Goal: Task Accomplishment & Management: Manage account settings

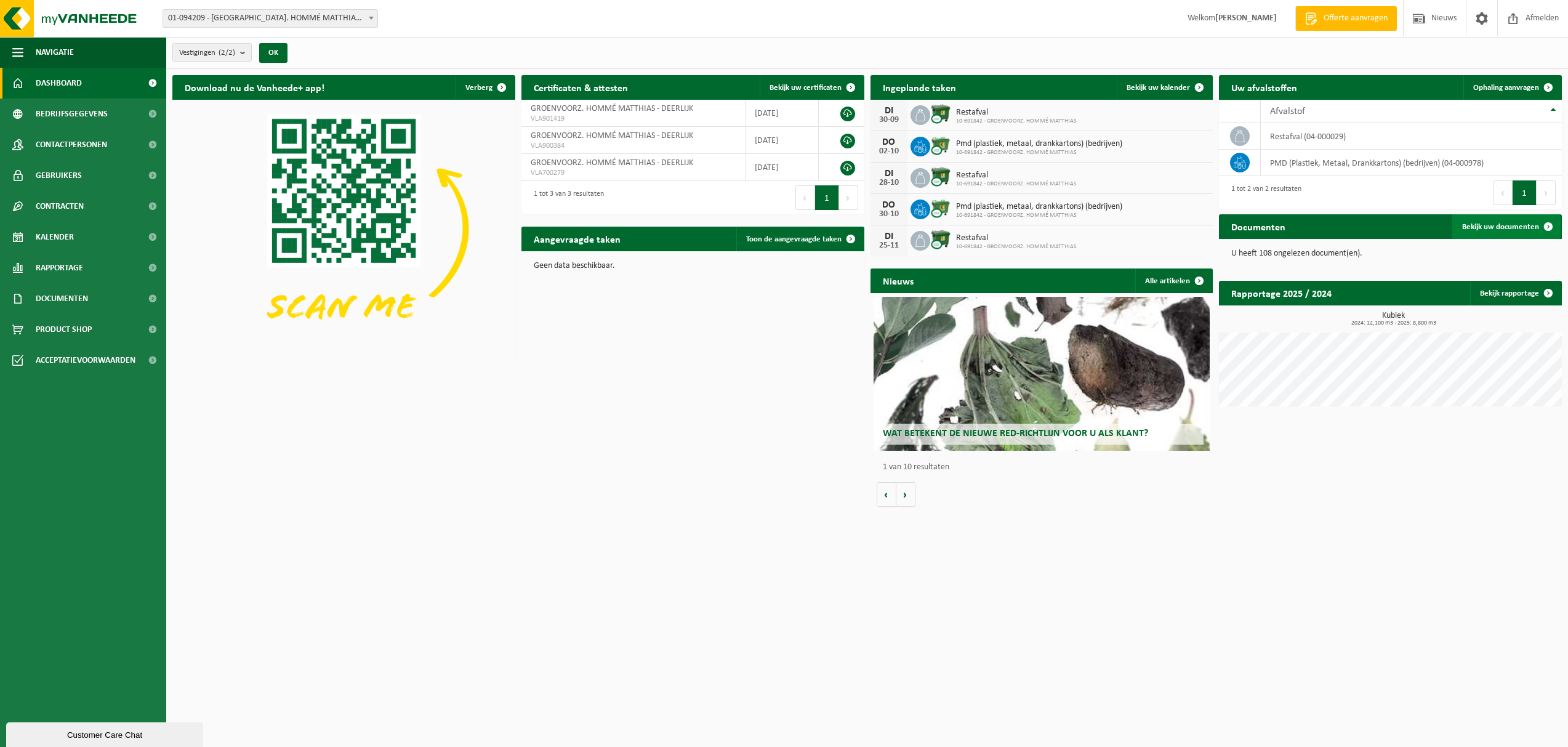
click at [1517, 220] on link "Bekijk uw documenten" at bounding box center [1506, 226] width 108 height 25
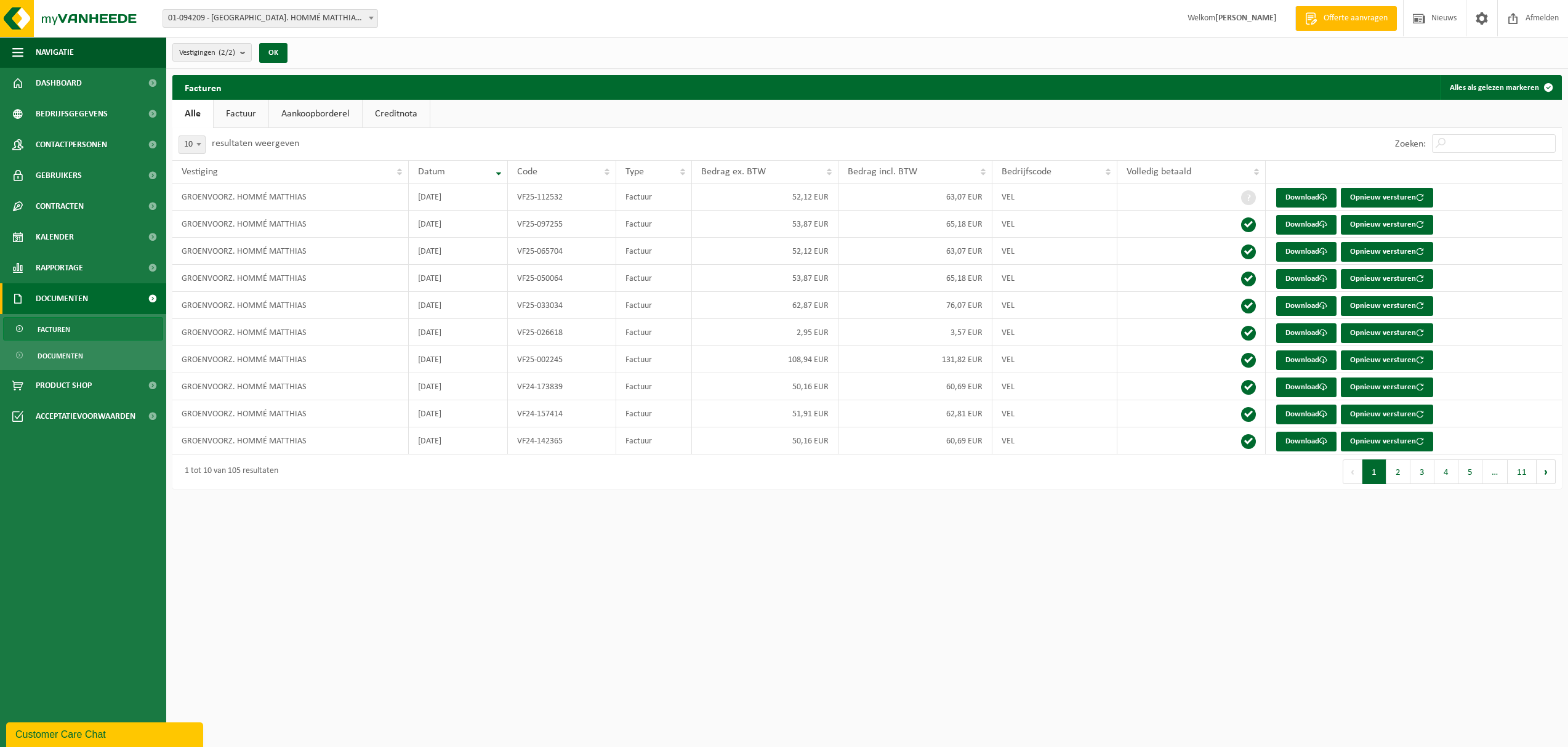
drag, startPoint x: 251, startPoint y: 120, endPoint x: 267, endPoint y: 117, distance: 16.3
click at [251, 120] on link "Factuur" at bounding box center [241, 114] width 54 height 28
click at [328, 111] on link "Aankoopborderel" at bounding box center [316, 114] width 93 height 28
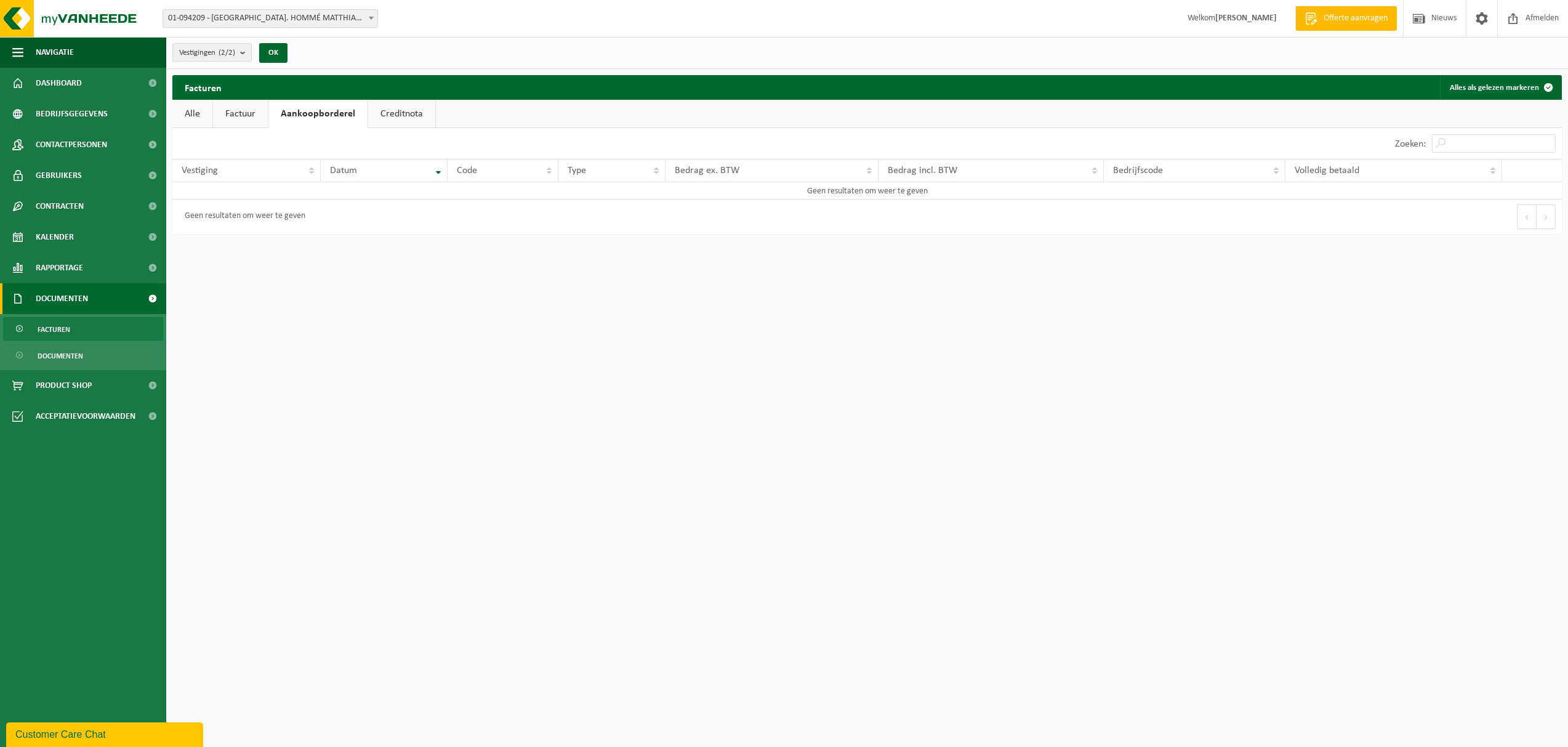
click at [387, 113] on link "Creditnota" at bounding box center [402, 114] width 67 height 28
click at [214, 113] on link "Factuur" at bounding box center [240, 114] width 54 height 28
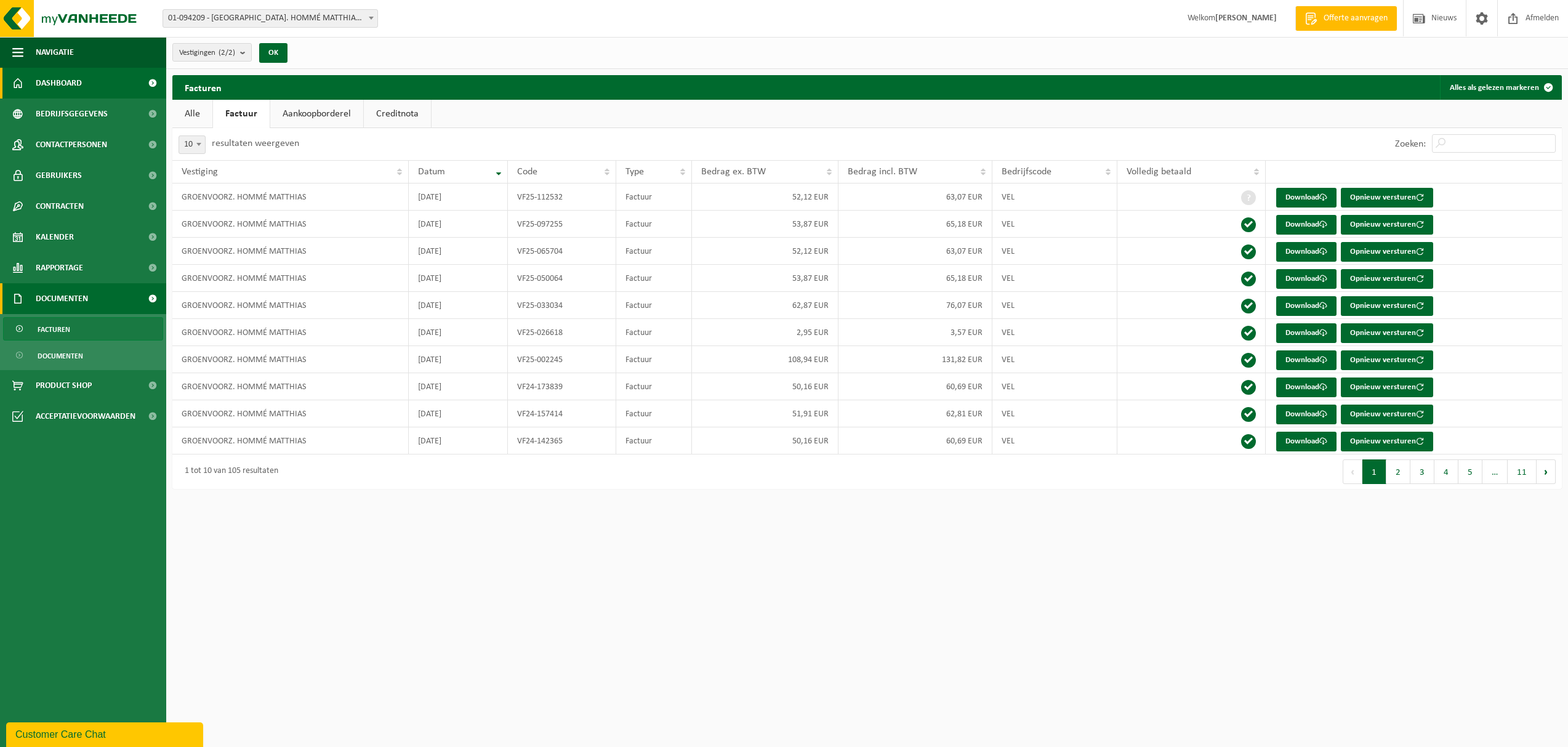
click at [74, 82] on span "Dashboard" at bounding box center [59, 83] width 46 height 31
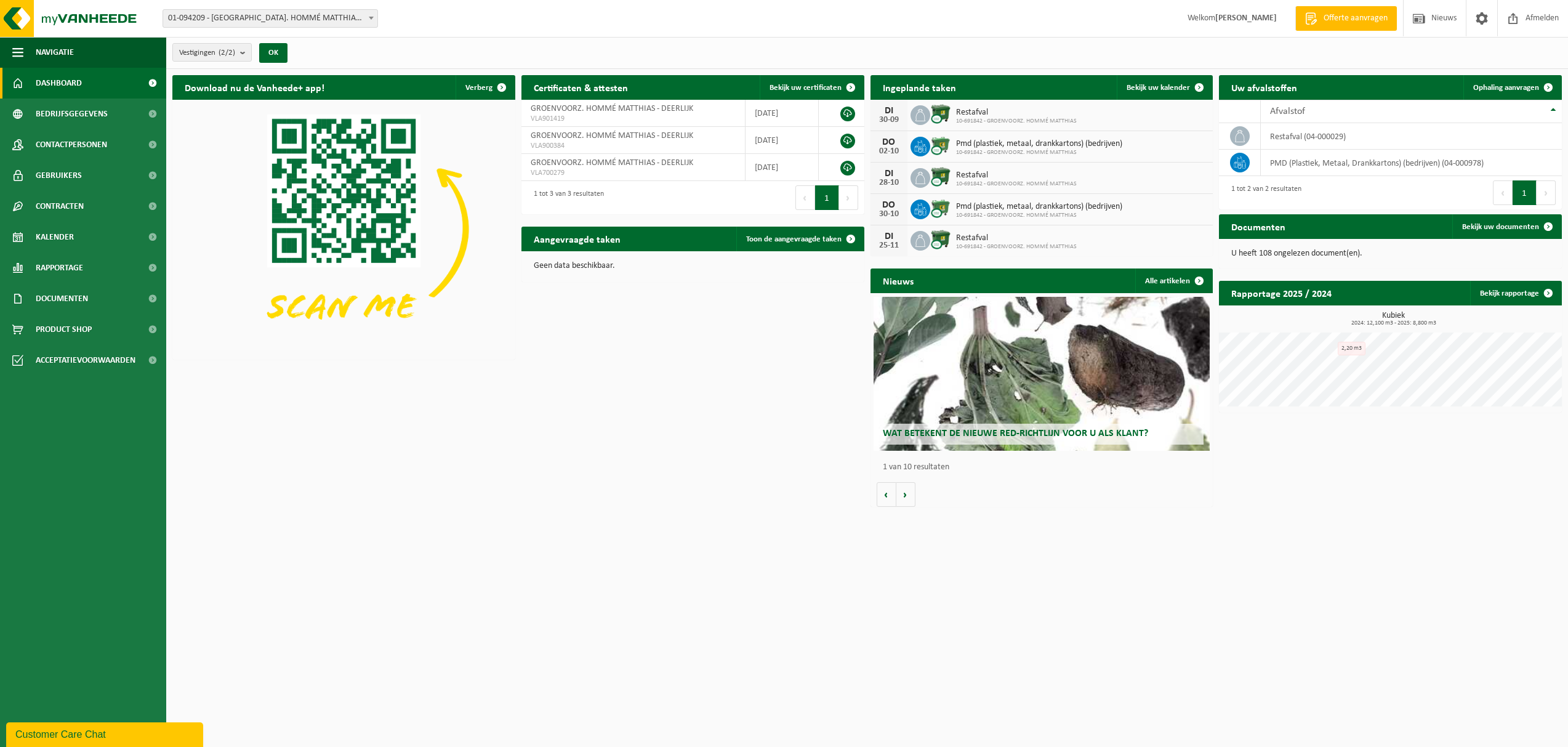
click at [1307, 250] on p "U heeft 108 ongelezen document(en)." at bounding box center [1390, 253] width 318 height 8
click at [1549, 223] on span at bounding box center [1548, 226] width 25 height 25
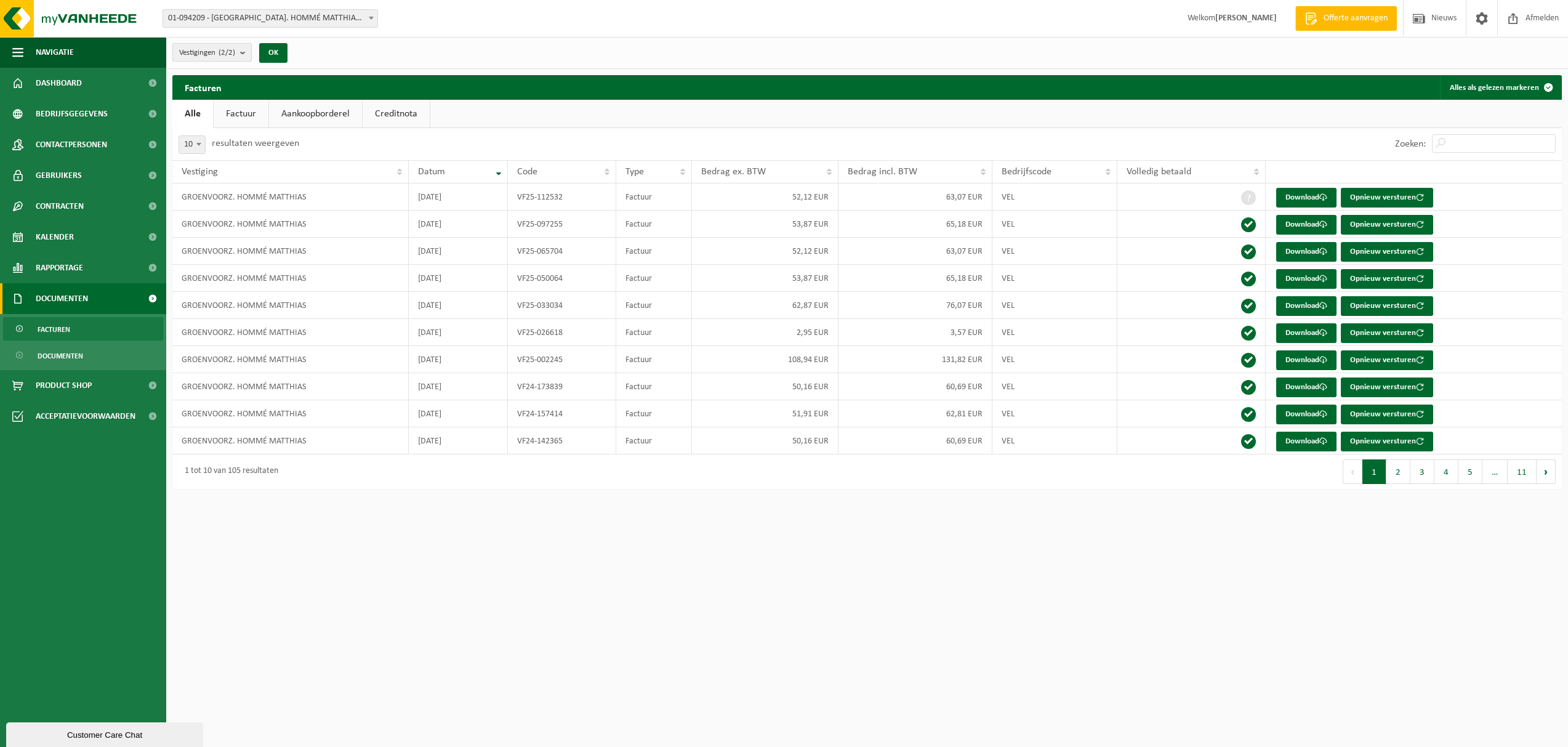
click at [241, 52] on button "Vestigingen (2/2)" at bounding box center [212, 52] width 80 height 18
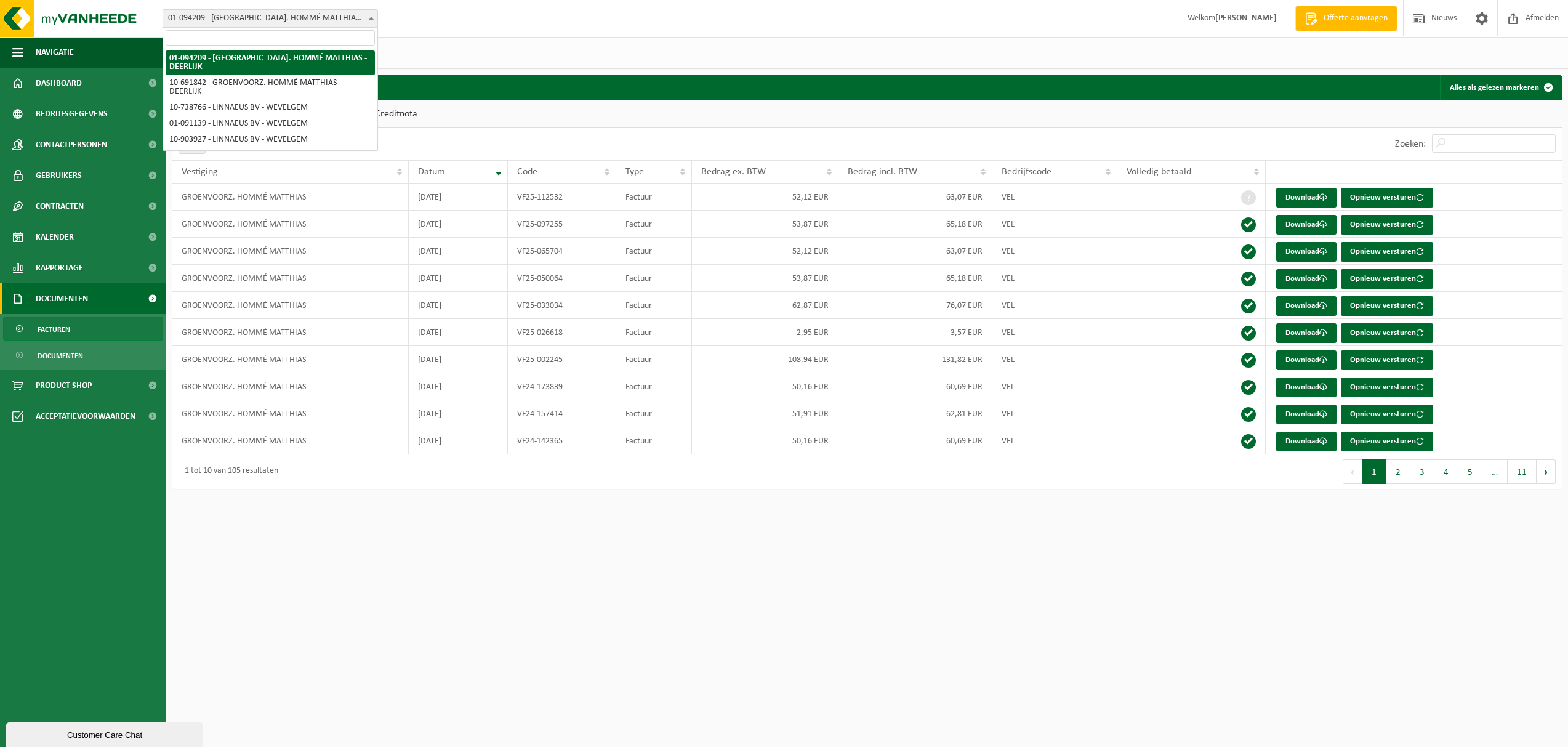
drag, startPoint x: 353, startPoint y: 22, endPoint x: 364, endPoint y: 19, distance: 11.4
click at [355, 21] on span "01-094209 - [GEOGRAPHIC_DATA]. HOMMÉ MATTHIAS - DEERLIJK" at bounding box center [270, 18] width 214 height 17
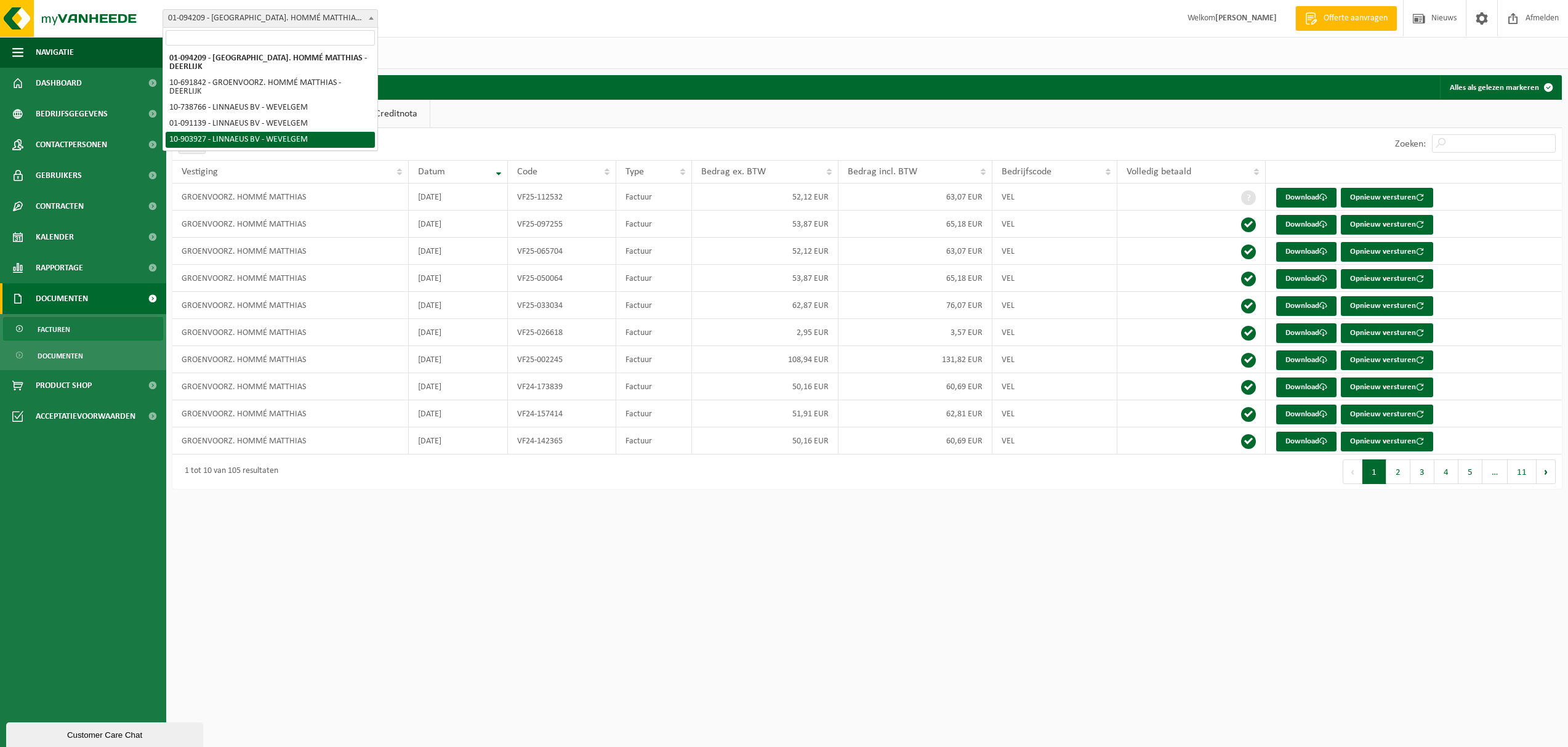
select select "121472"
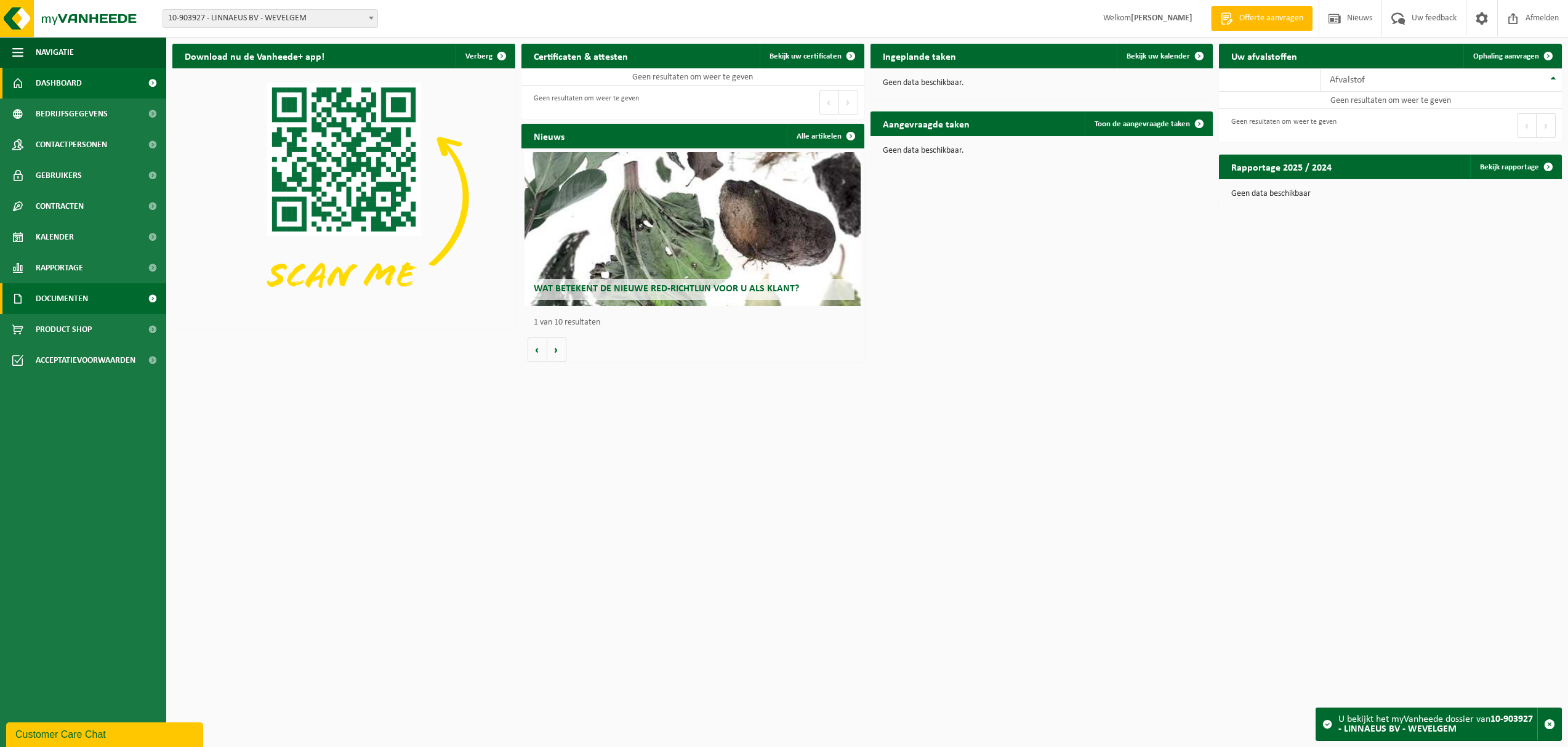
click at [102, 301] on link "Documenten" at bounding box center [83, 298] width 166 height 31
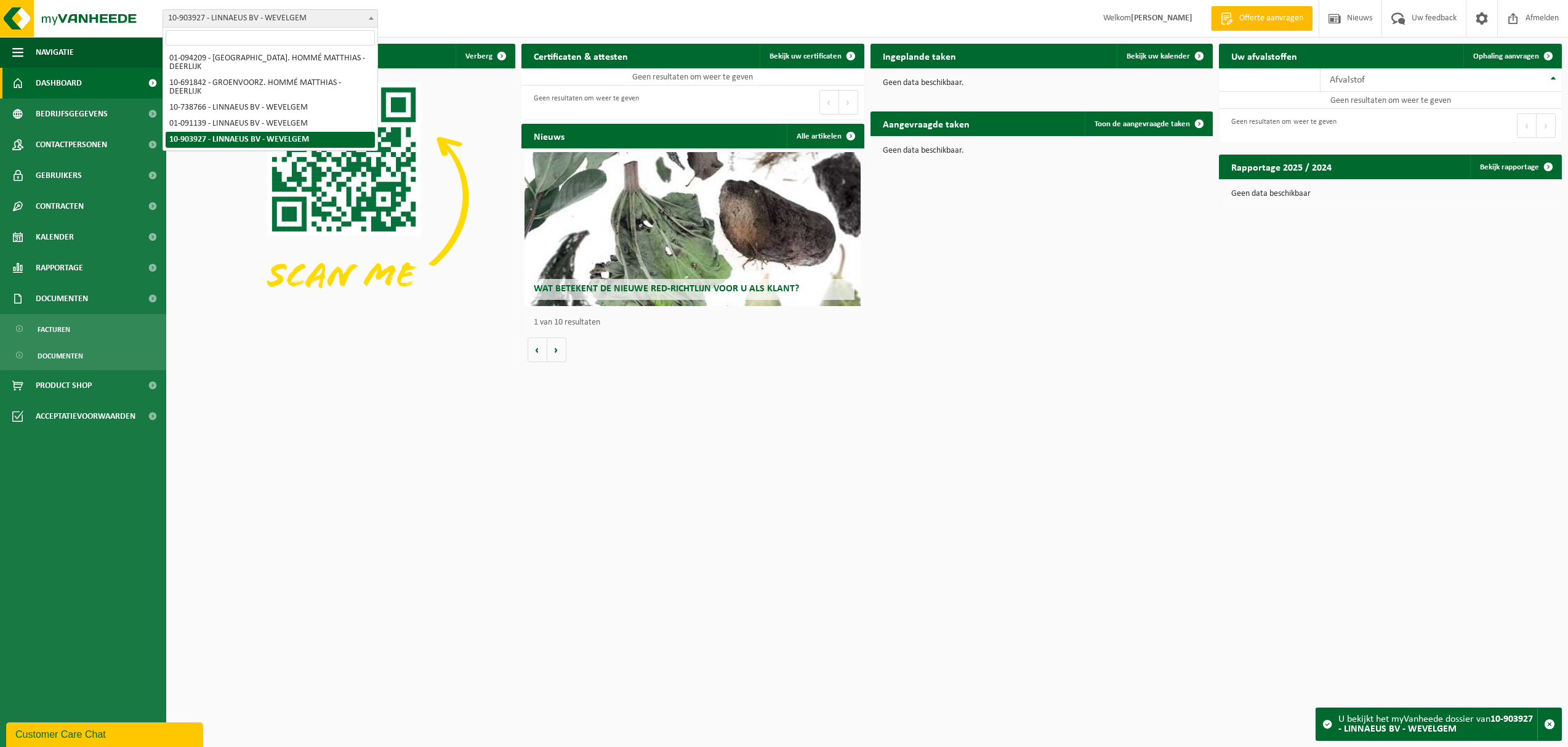
click at [373, 17] on b at bounding box center [371, 18] width 5 height 3
select select "21521"
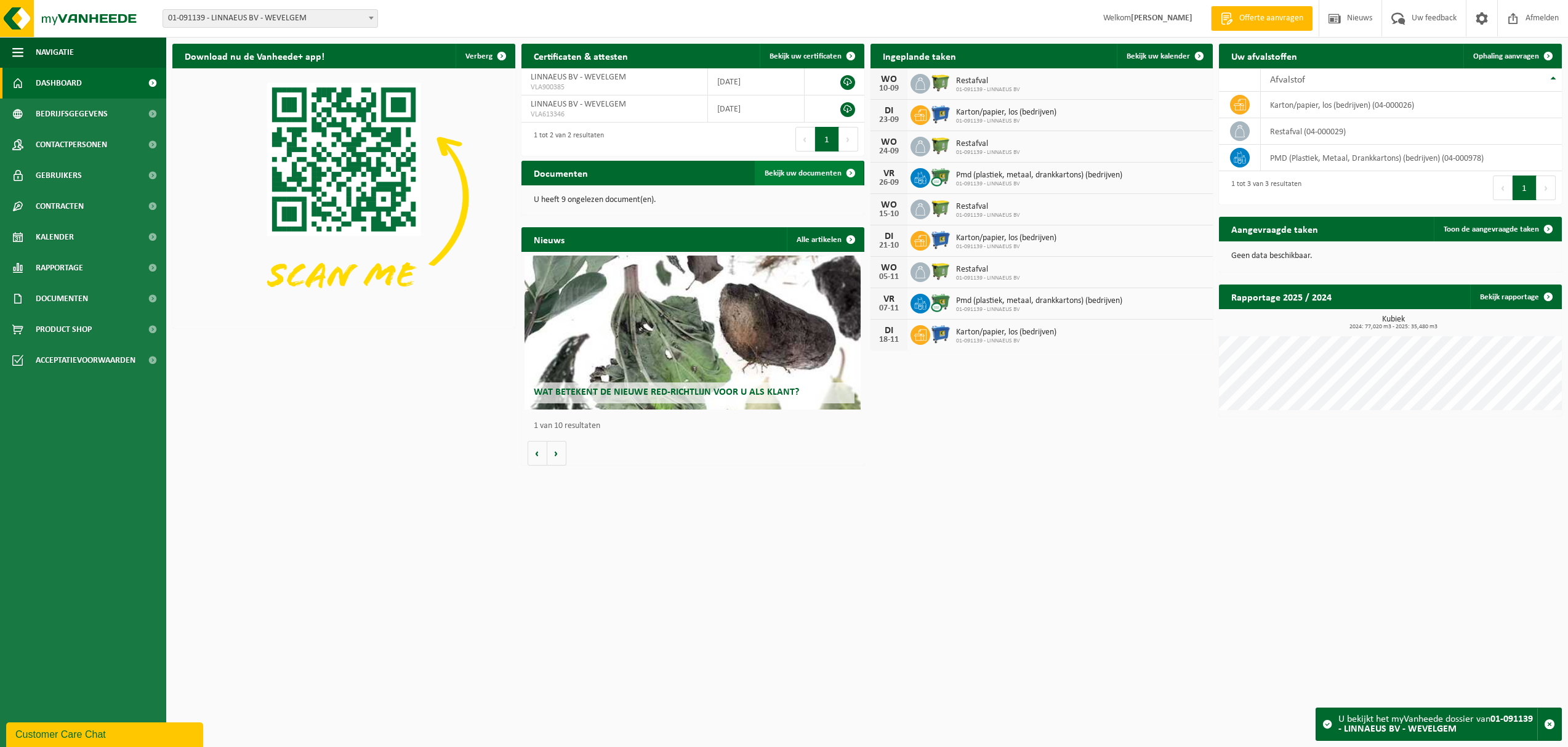
click at [809, 176] on span "Bekijk uw documenten" at bounding box center [803, 173] width 77 height 8
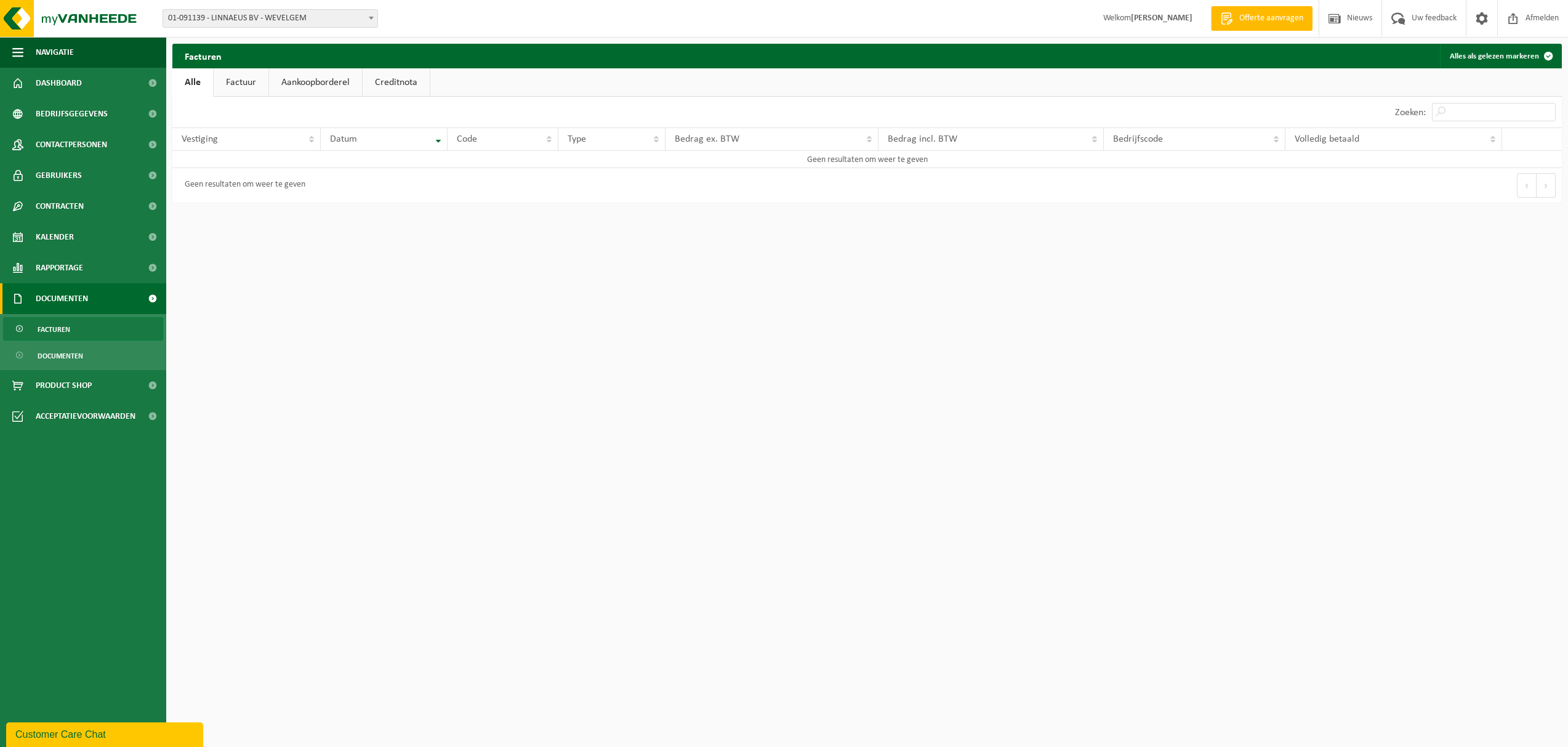
click at [258, 86] on link "Factuur" at bounding box center [241, 82] width 54 height 28
click at [325, 86] on link "Aankoopborderel" at bounding box center [316, 82] width 93 height 28
click at [396, 82] on link "Creditnota" at bounding box center [402, 82] width 67 height 28
click at [196, 80] on link "Alle" at bounding box center [192, 82] width 40 height 28
click at [119, 77] on link "Dashboard" at bounding box center [83, 83] width 166 height 31
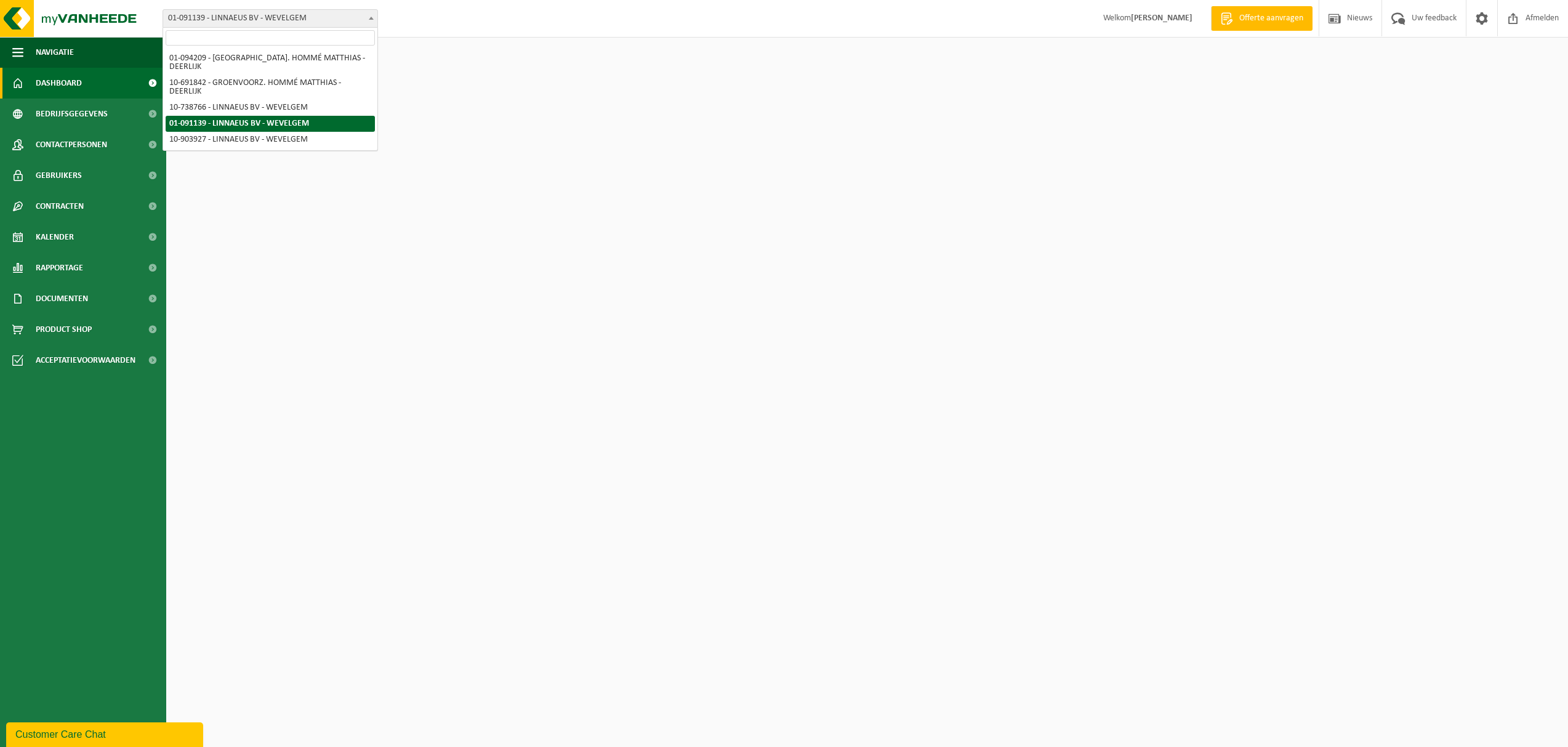
click at [376, 17] on span at bounding box center [371, 18] width 12 height 16
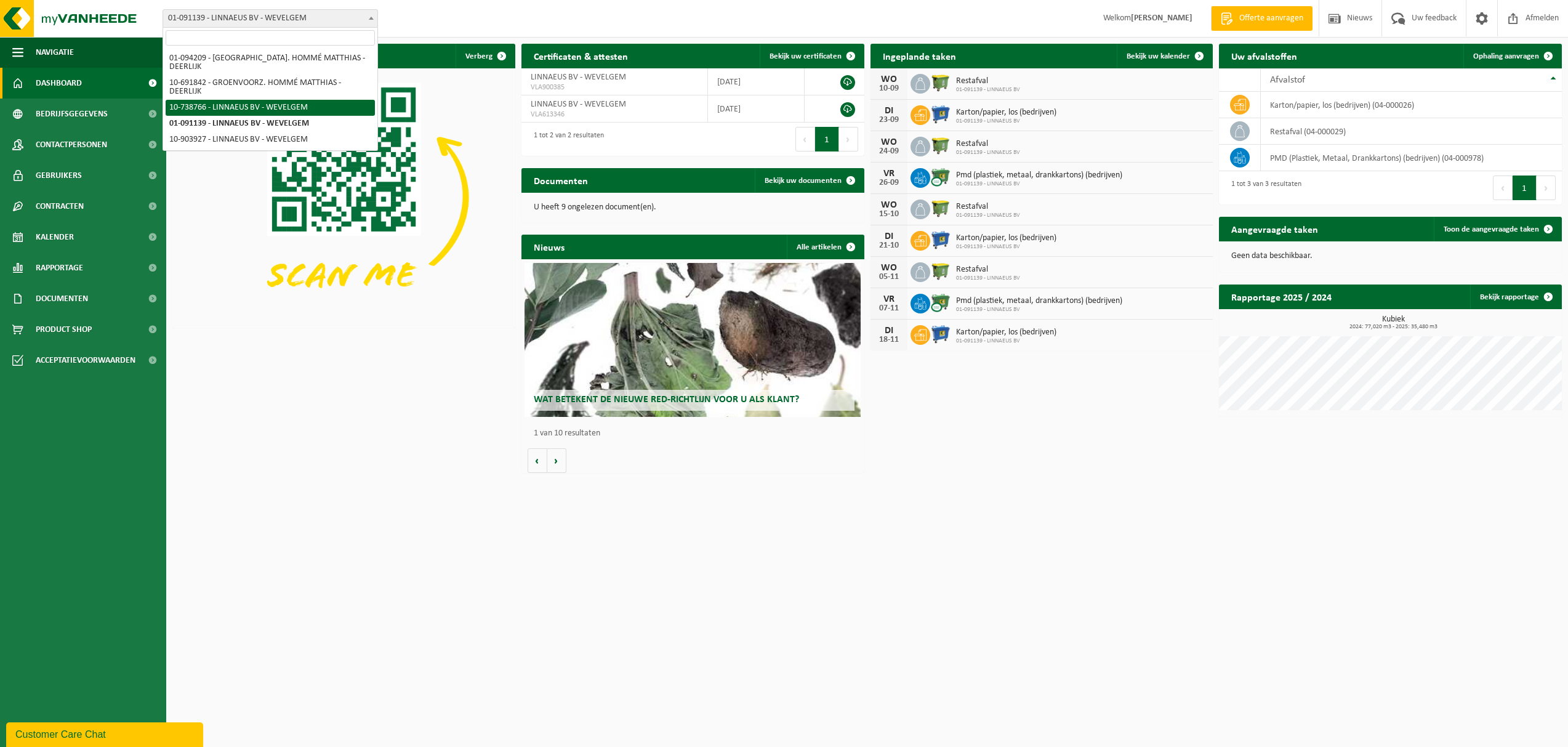
select select "23178"
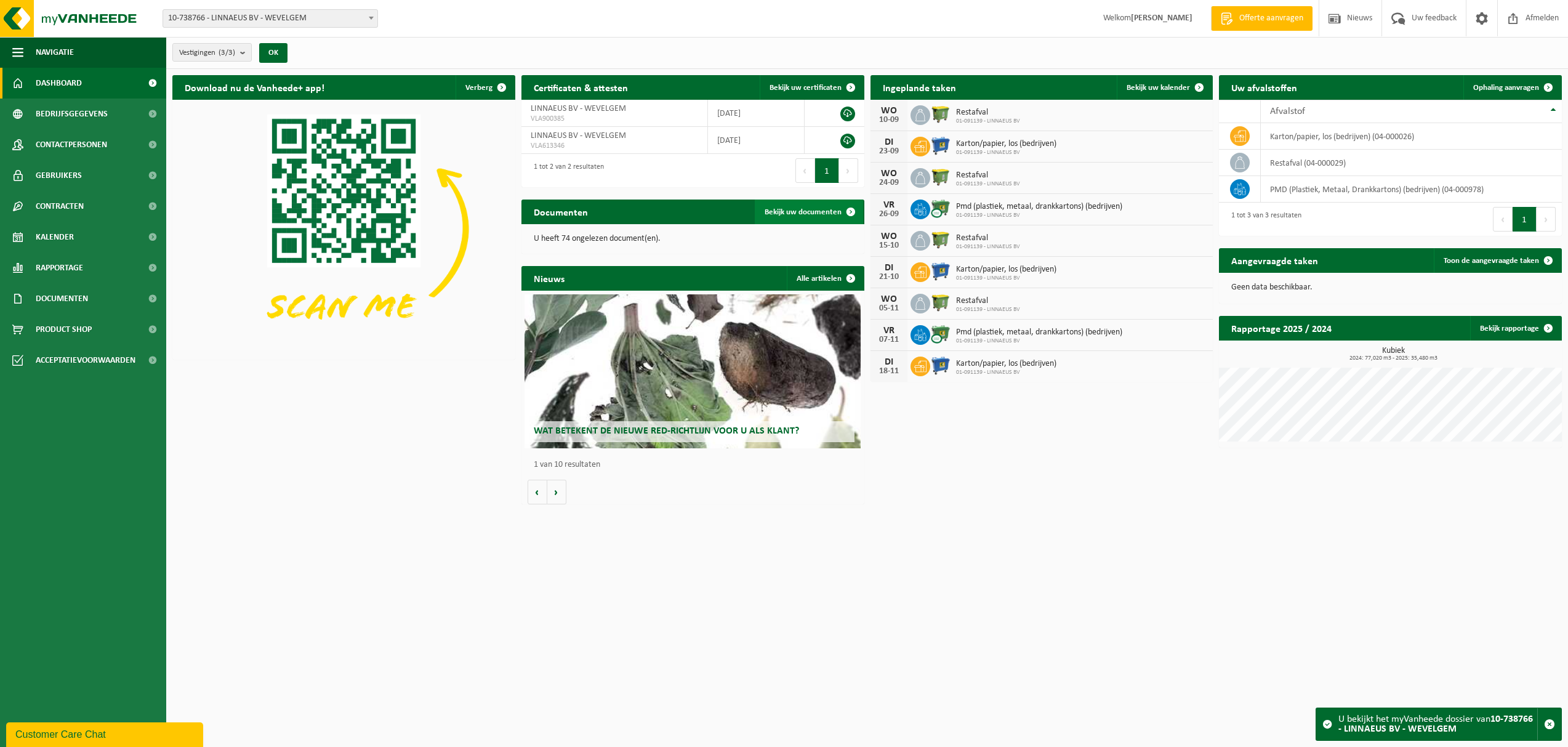
click at [849, 211] on span at bounding box center [851, 212] width 25 height 25
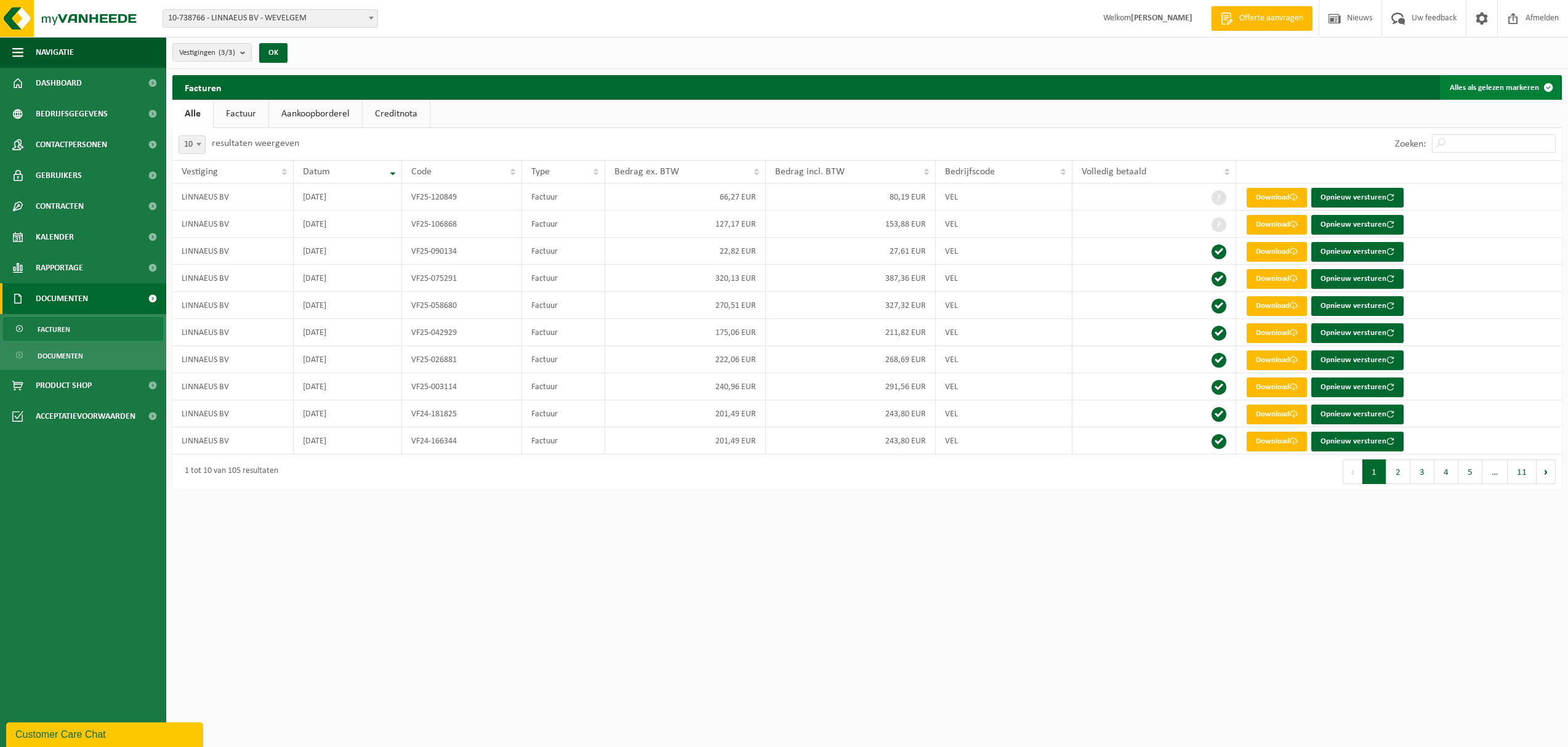
click at [1555, 86] on span at bounding box center [1548, 87] width 25 height 25
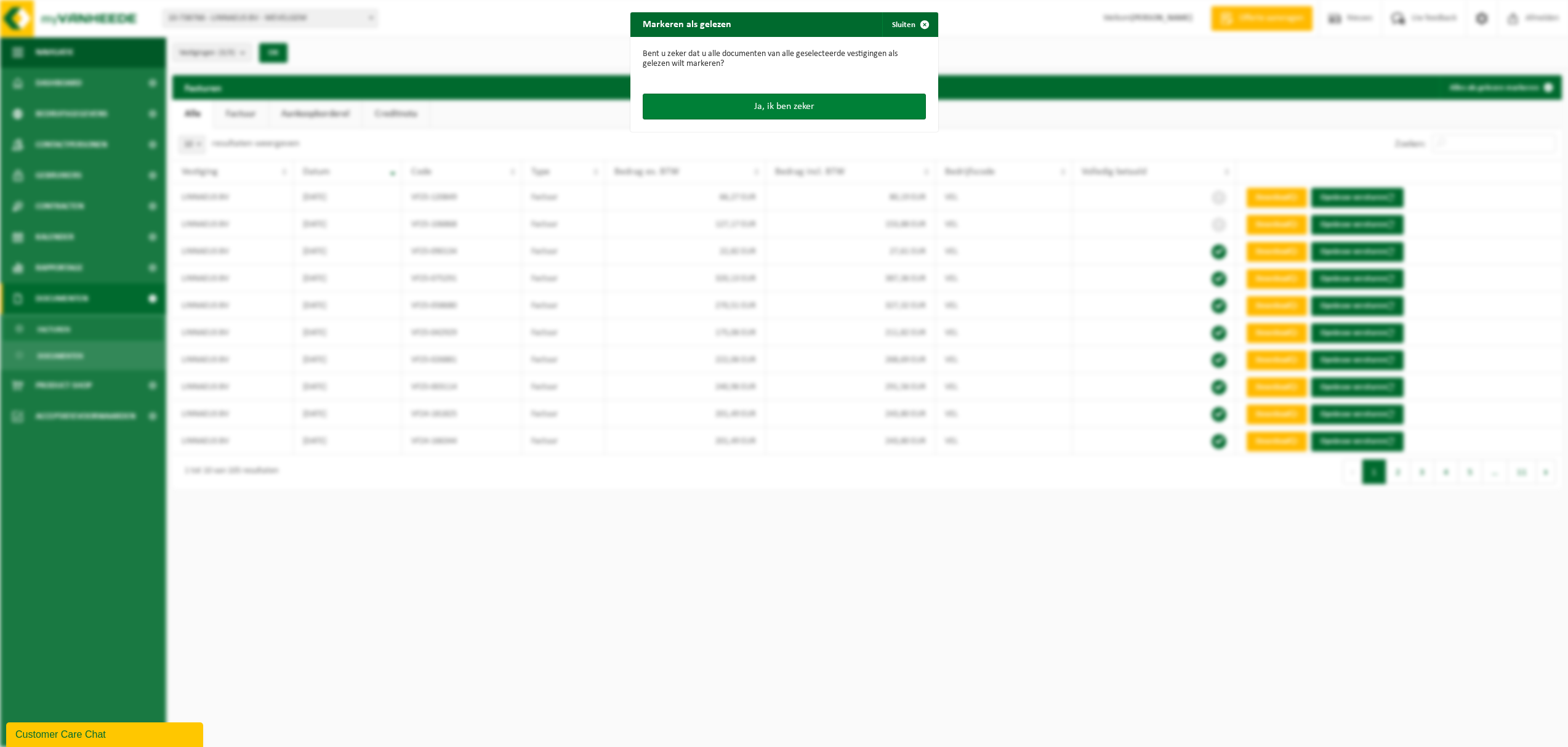
click at [718, 105] on button "Ja, ik ben zeker" at bounding box center [784, 107] width 283 height 26
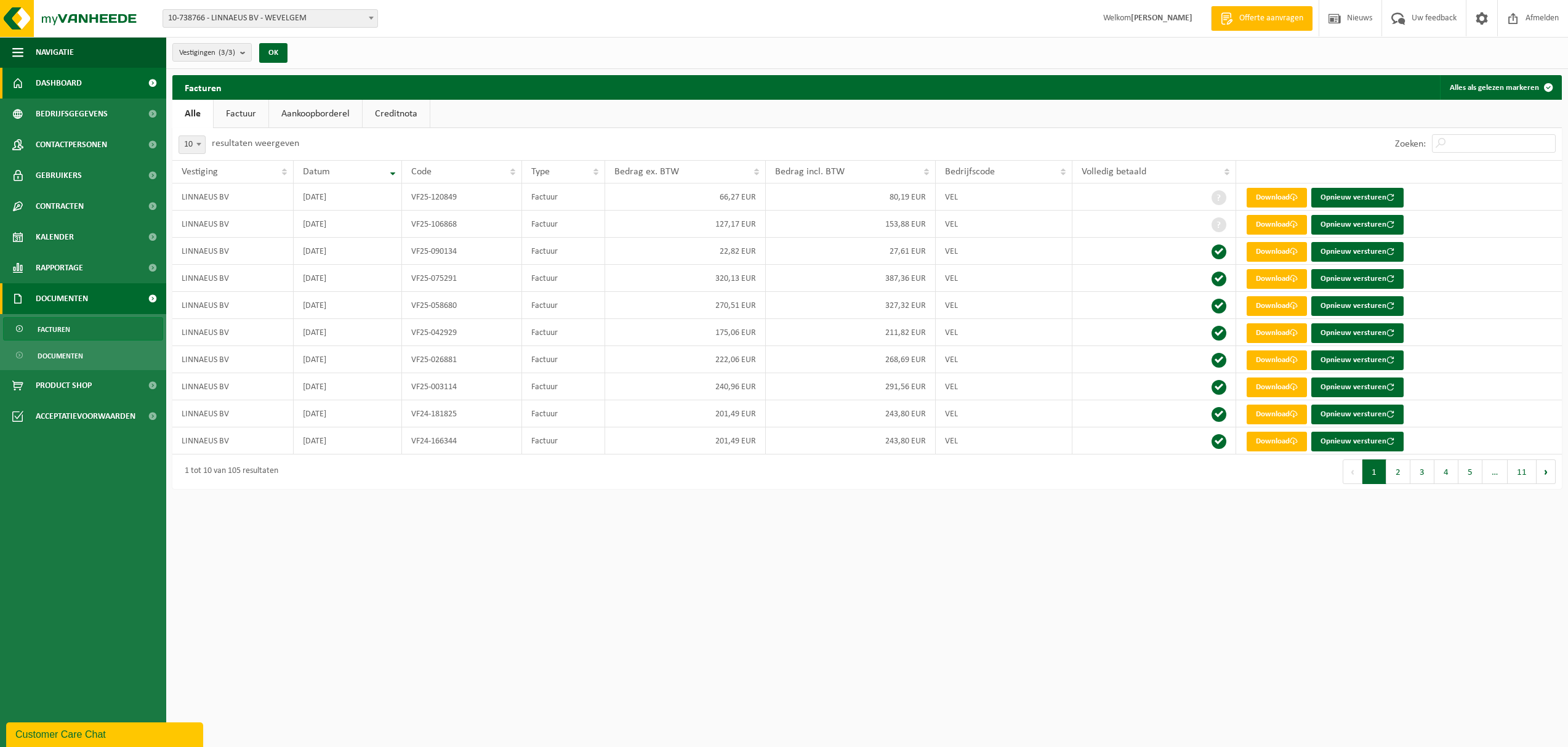
click at [99, 86] on link "Dashboard" at bounding box center [83, 83] width 166 height 31
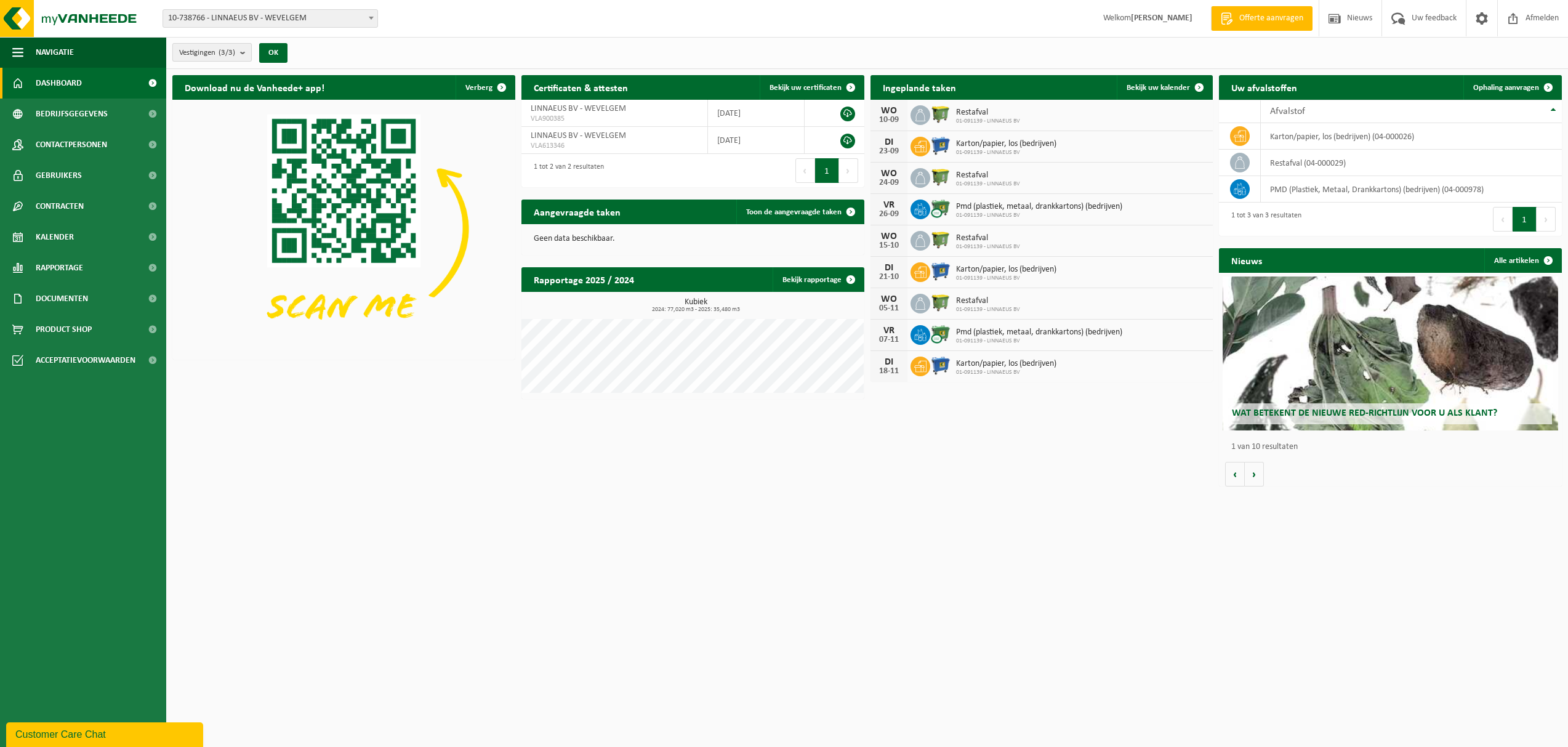
click at [248, 54] on b "submit" at bounding box center [245, 52] width 11 height 17
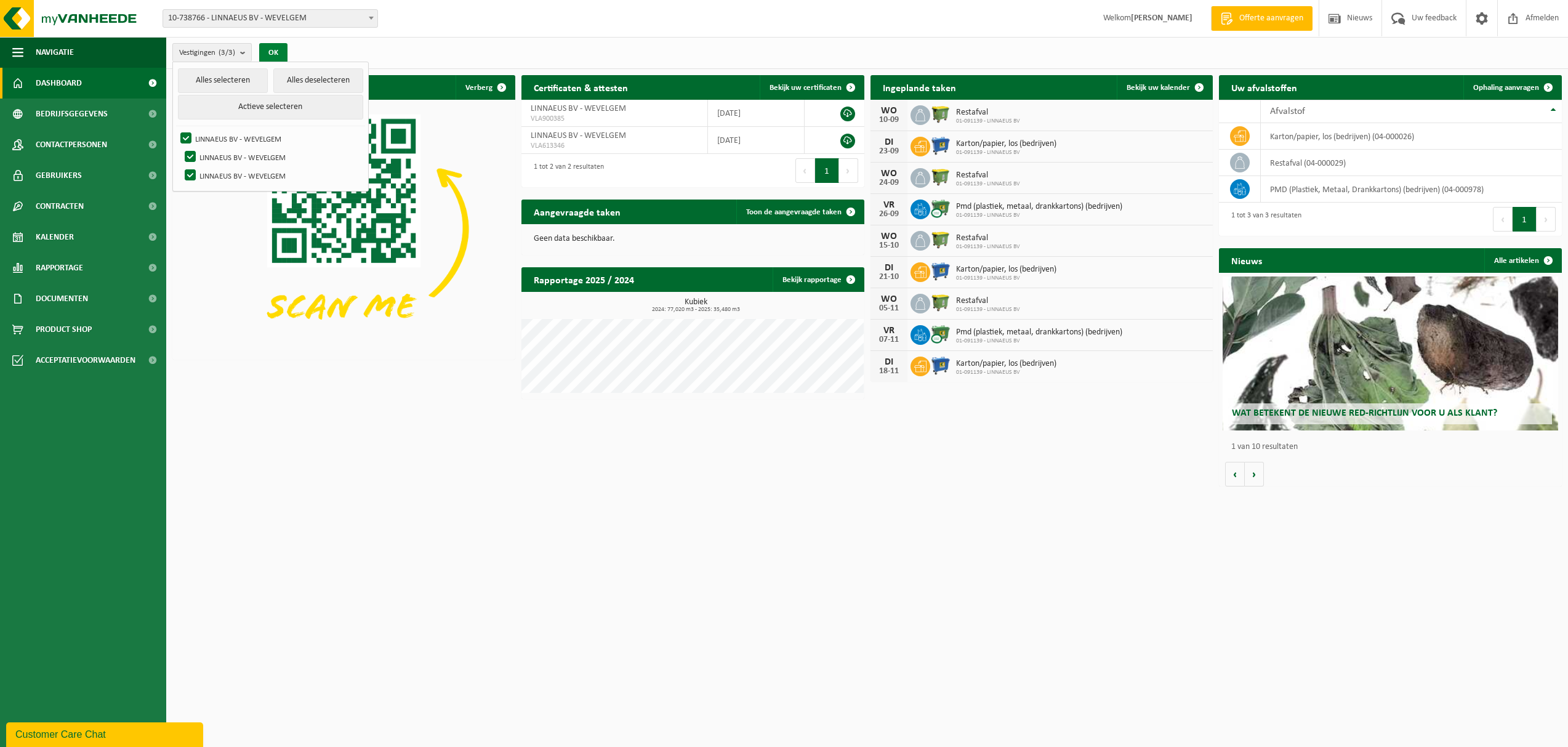
drag, startPoint x: 243, startPoint y: 52, endPoint x: 267, endPoint y: 44, distance: 25.3
click at [245, 51] on b "submit" at bounding box center [245, 52] width 11 height 18
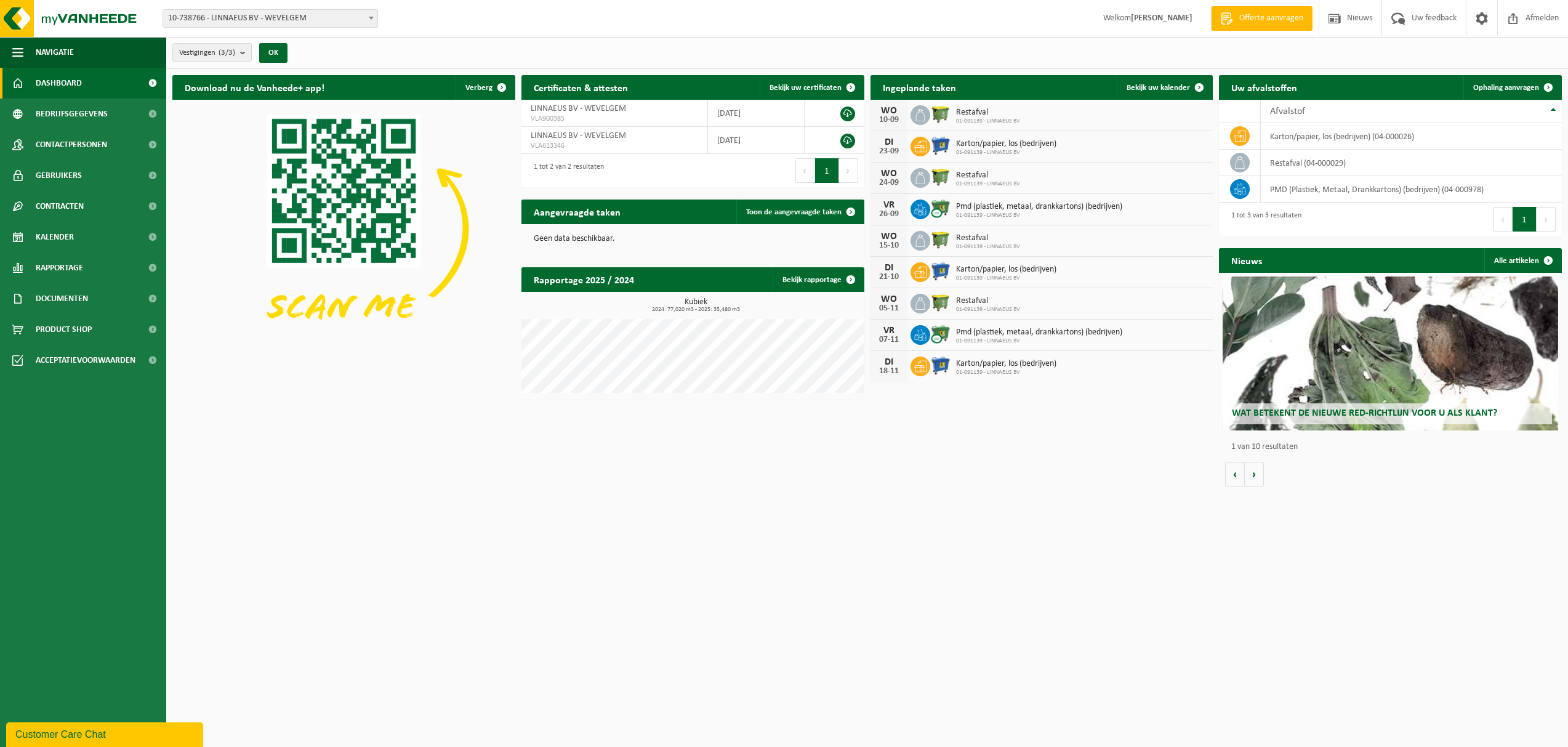
click at [355, 17] on span "10-738766 - LINNAEUS BV - WEVELGEM" at bounding box center [270, 18] width 214 height 17
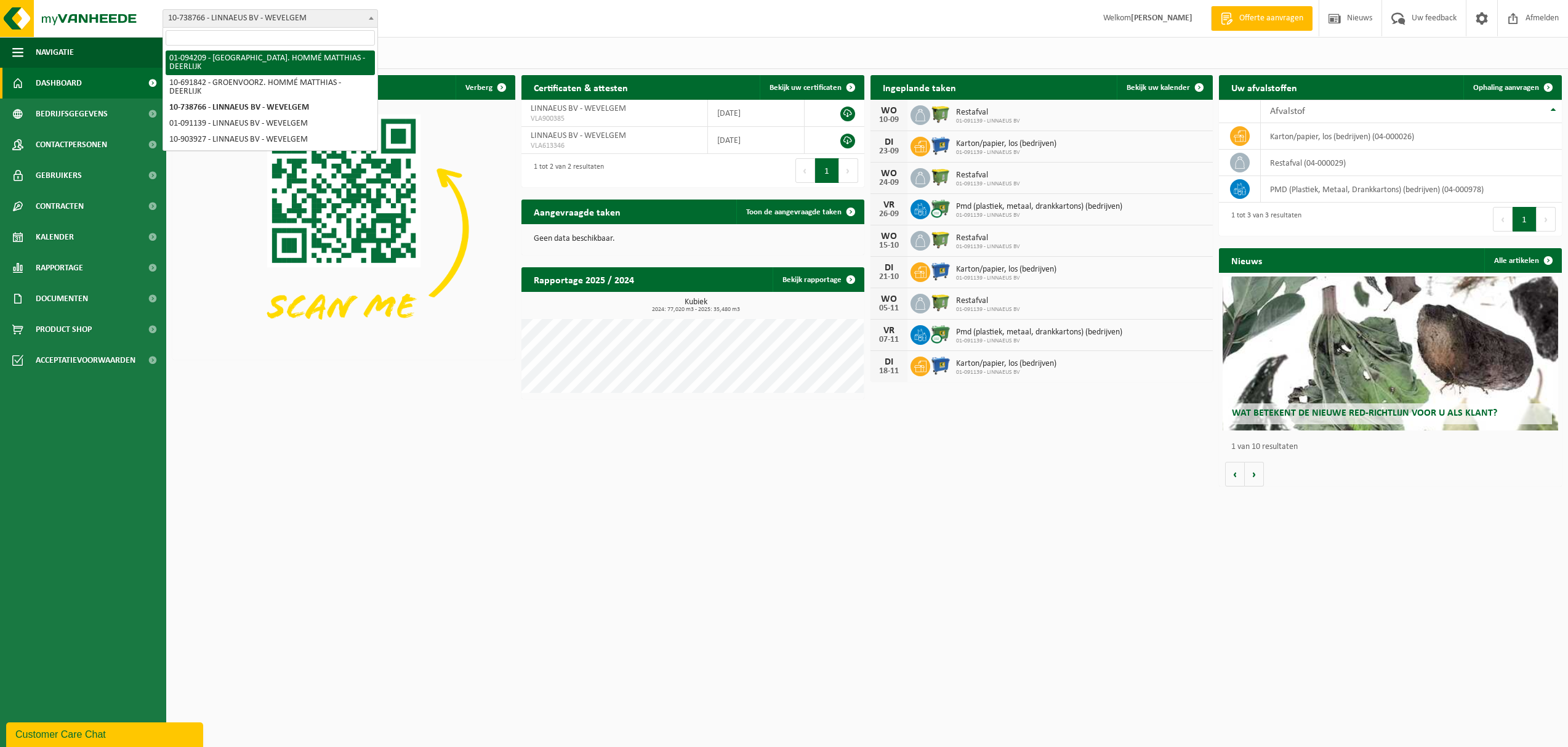
select select "14610"
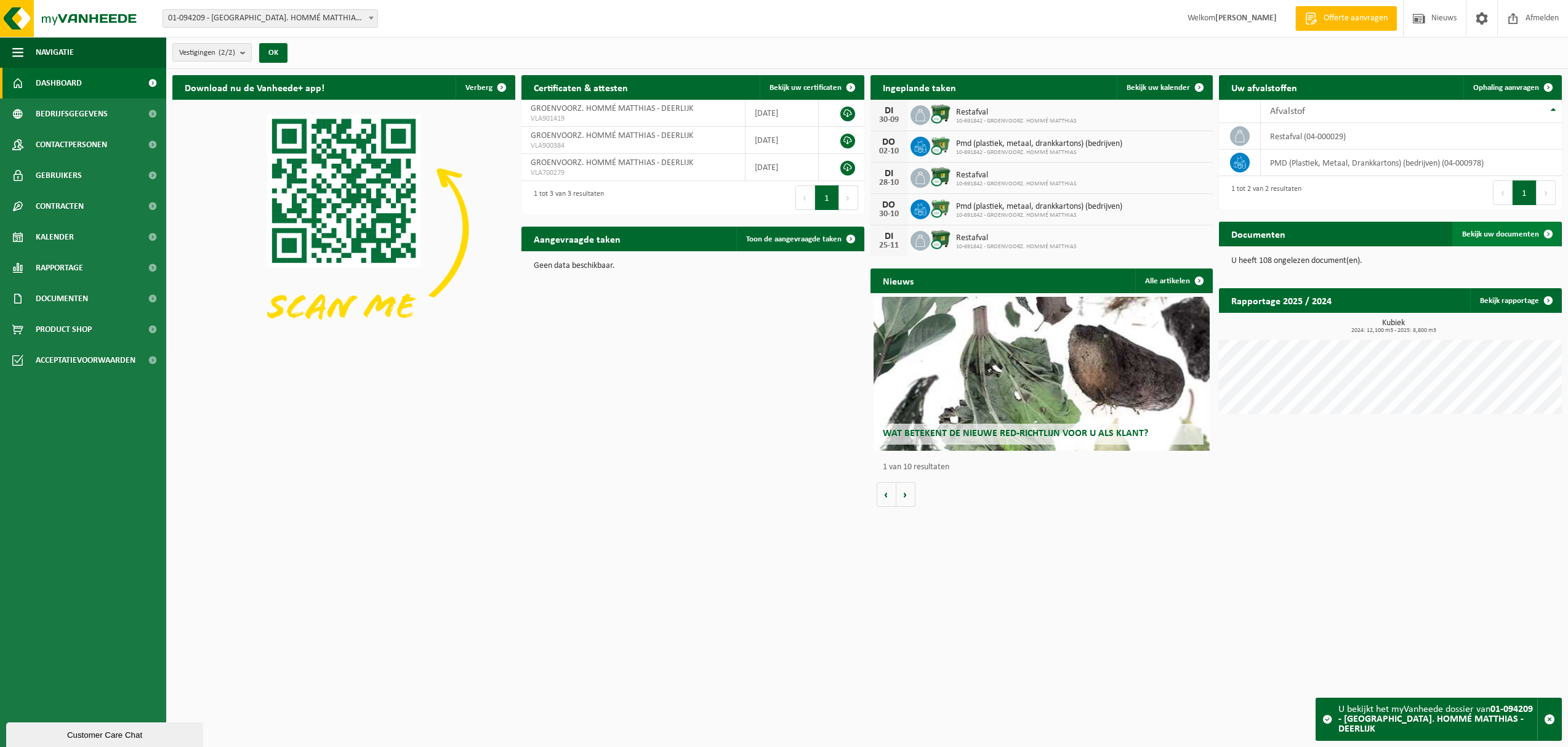
click at [1547, 230] on span at bounding box center [1548, 234] width 25 height 25
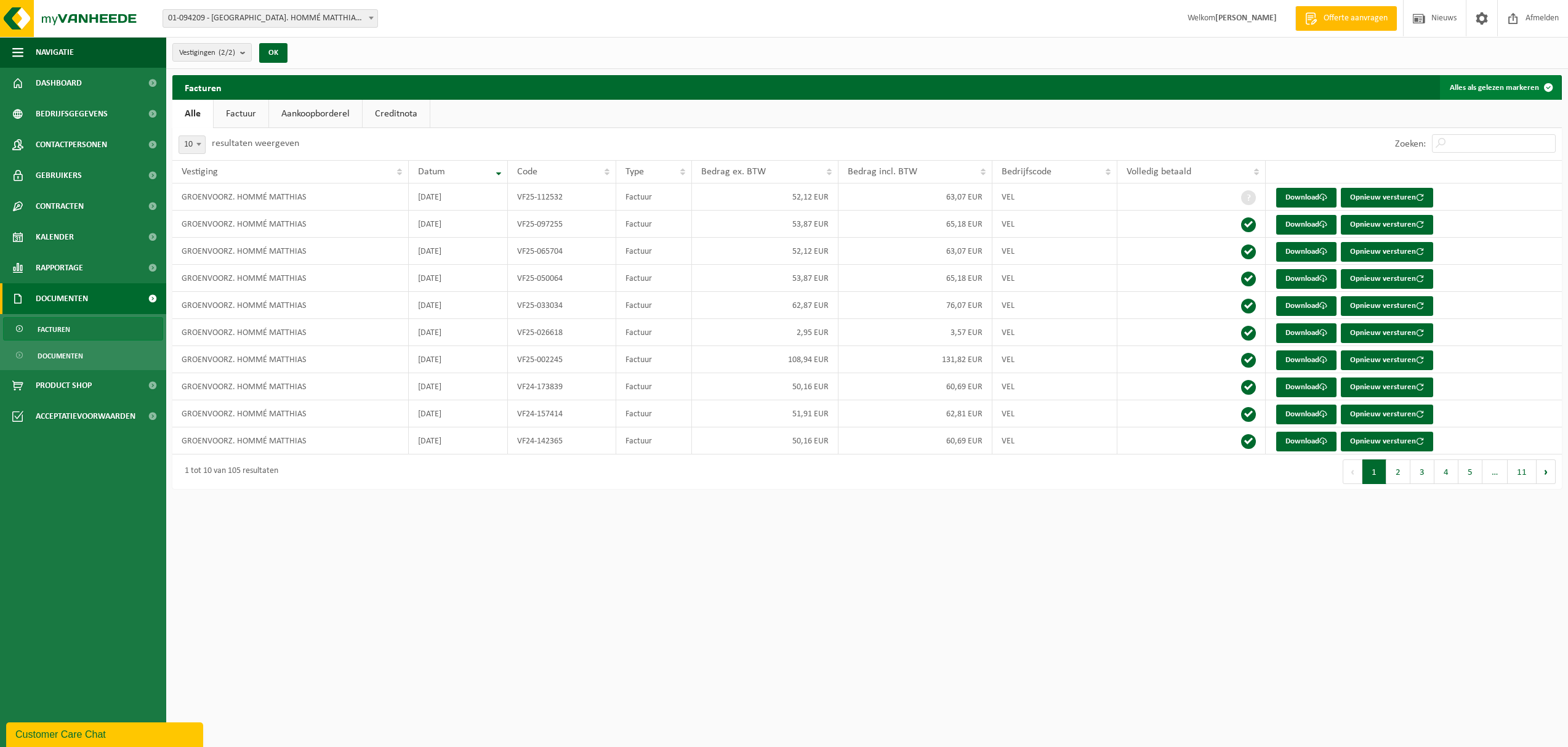
click at [1539, 86] on span at bounding box center [1548, 87] width 25 height 25
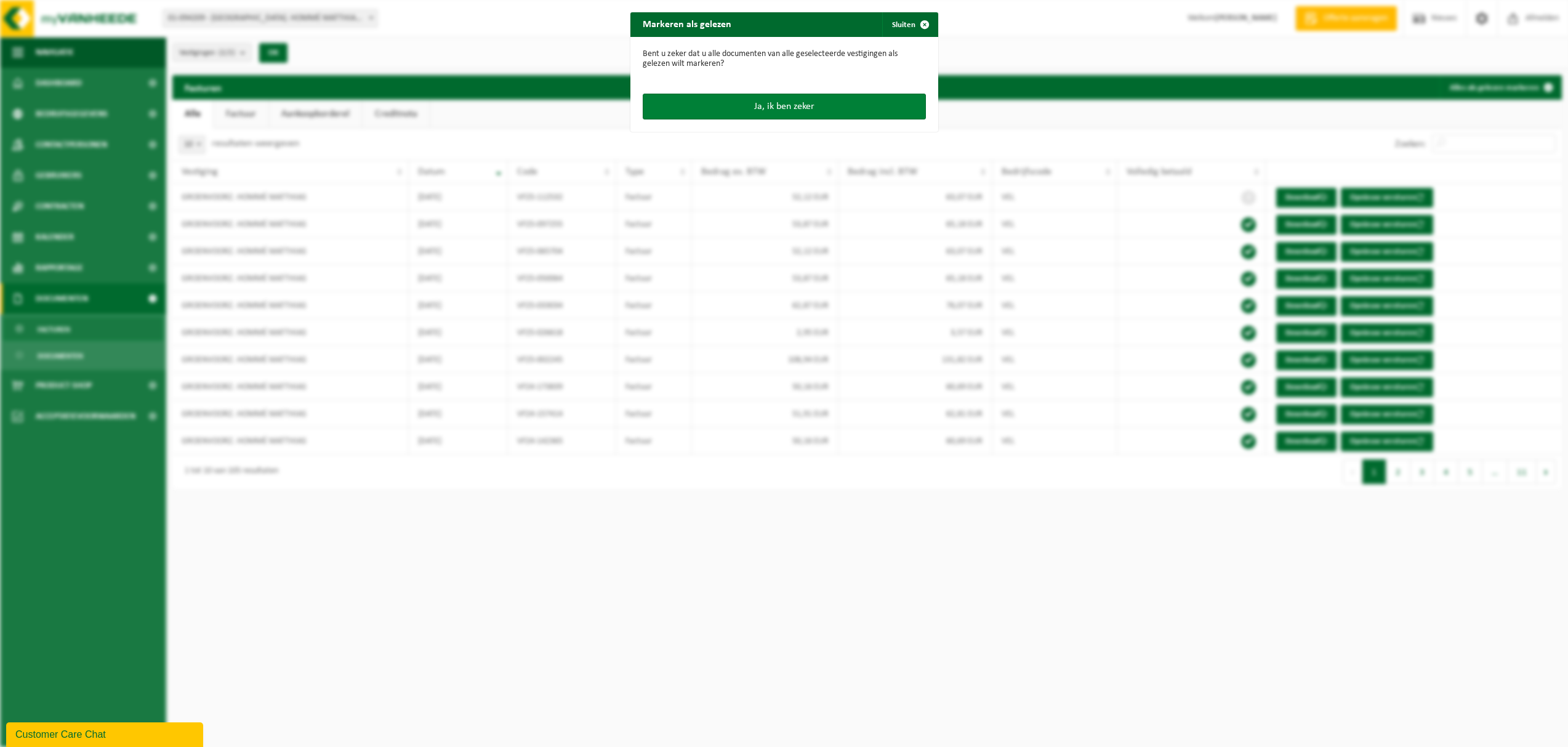
click at [794, 107] on button "Ja, ik ben zeker" at bounding box center [784, 107] width 283 height 26
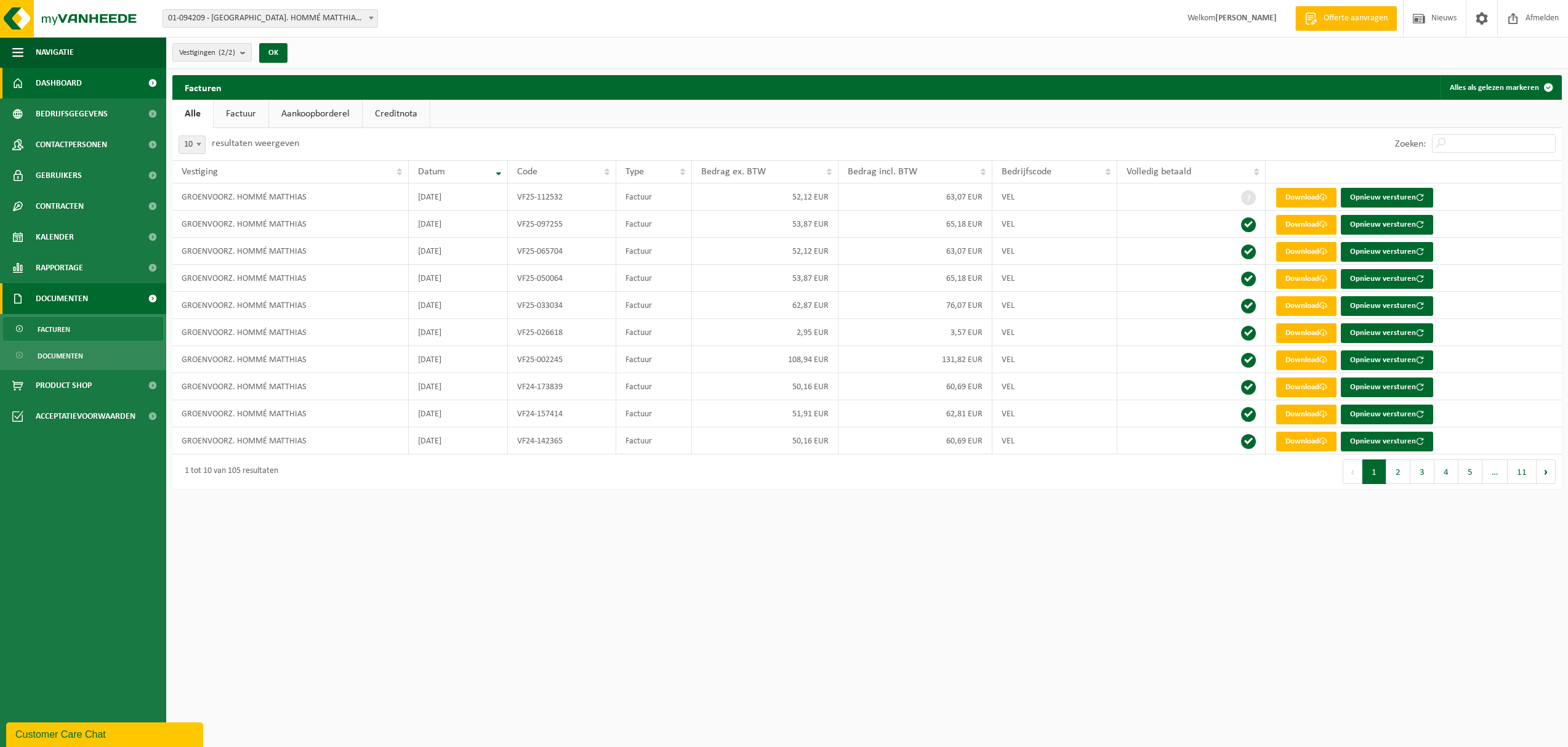
click at [71, 90] on span "Dashboard" at bounding box center [59, 83] width 46 height 31
